Goal: Task Accomplishment & Management: Use online tool/utility

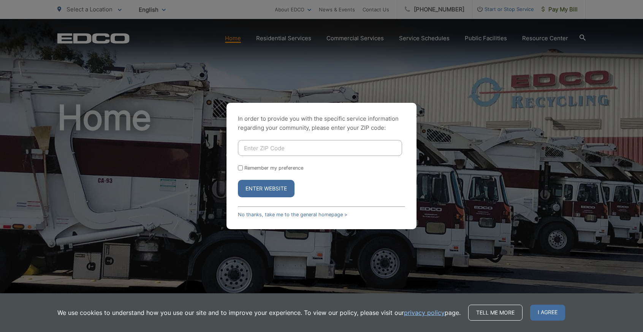
click at [260, 149] on input "Enter ZIP Code" at bounding box center [320, 148] width 164 height 16
type input "92040"
click at [263, 191] on button "Enter Website" at bounding box center [266, 188] width 57 height 17
click at [263, 189] on button "Enter Website" at bounding box center [266, 188] width 57 height 17
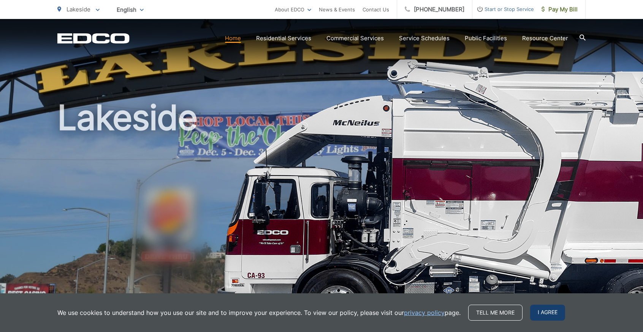
click at [541, 312] on span "I agree" at bounding box center [547, 313] width 35 height 16
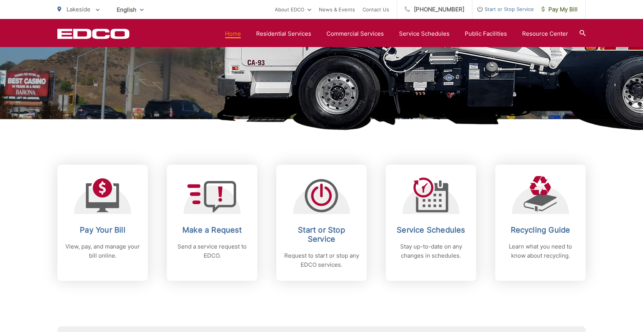
scroll to position [214, 0]
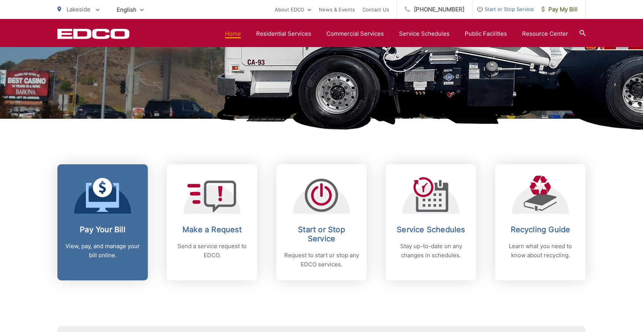
click at [83, 256] on p "View, pay, and manage your bill online." at bounding box center [102, 251] width 75 height 18
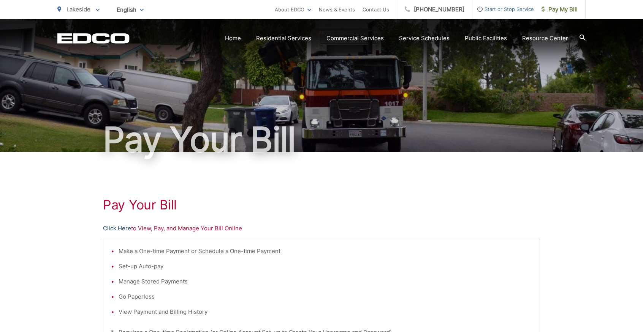
click at [120, 227] on link "Click Here" at bounding box center [117, 228] width 28 height 9
